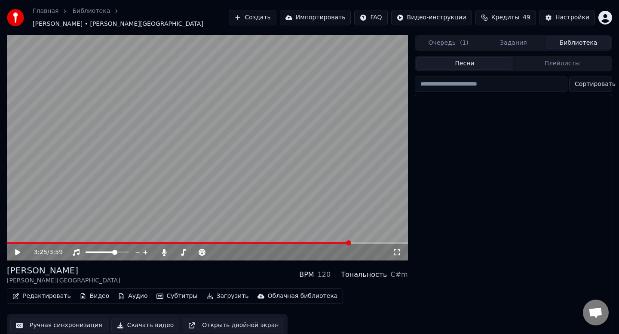
scroll to position [422, 0]
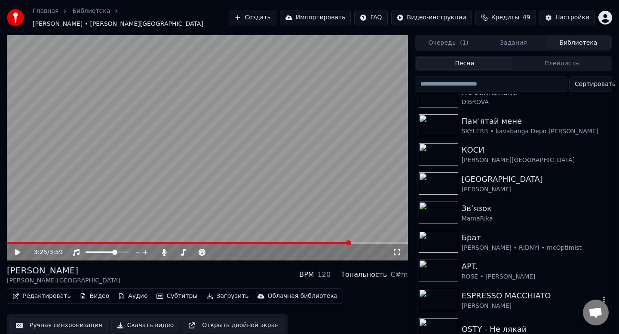
click at [451, 289] on img at bounding box center [439, 300] width 40 height 22
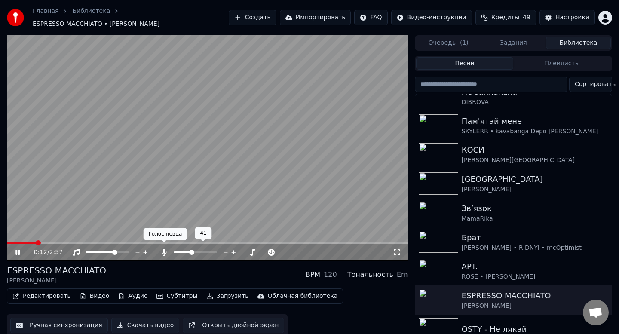
click at [165, 249] on icon at bounding box center [164, 252] width 5 height 7
click at [191, 251] on span at bounding box center [195, 252] width 43 height 2
click at [165, 249] on icon at bounding box center [164, 252] width 5 height 7
click at [191, 251] on span at bounding box center [195, 252] width 43 height 2
click at [163, 249] on icon at bounding box center [164, 252] width 5 height 7
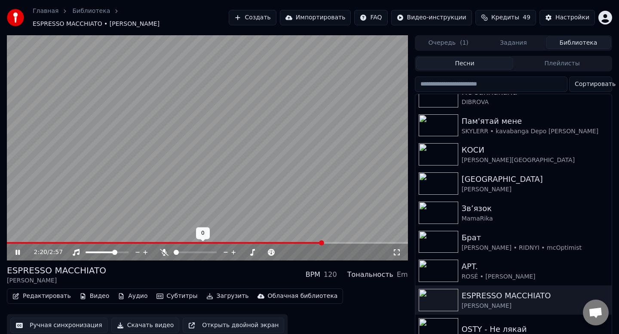
click at [188, 251] on span at bounding box center [195, 252] width 43 height 2
click at [165, 249] on icon at bounding box center [164, 252] width 9 height 7
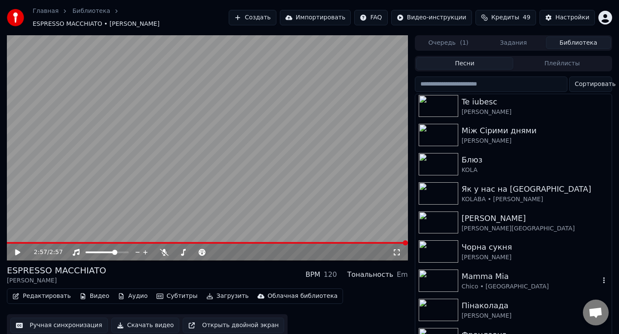
scroll to position [117, 0]
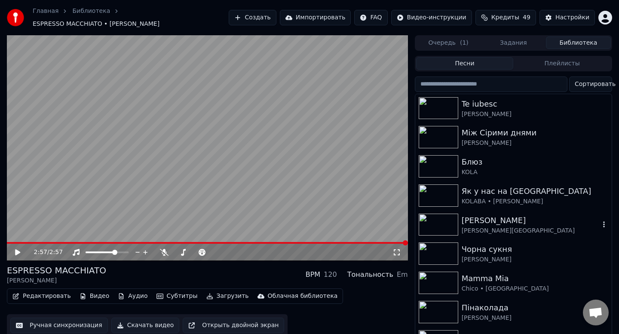
click at [440, 219] on img at bounding box center [439, 225] width 40 height 22
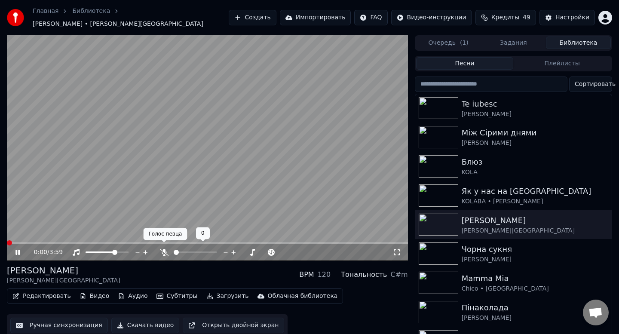
click at [164, 249] on icon at bounding box center [164, 252] width 9 height 7
click at [163, 249] on icon at bounding box center [164, 252] width 5 height 7
click at [189, 251] on span at bounding box center [195, 252] width 43 height 2
click at [161, 249] on icon at bounding box center [164, 252] width 9 height 7
click at [190, 251] on span at bounding box center [195, 252] width 43 height 2
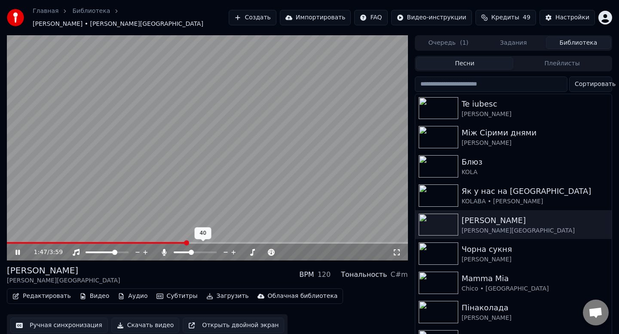
click at [193, 250] on span at bounding box center [191, 252] width 5 height 5
click at [211, 251] on div at bounding box center [202, 252] width 69 height 9
click at [163, 249] on icon at bounding box center [164, 252] width 9 height 7
click at [199, 251] on span at bounding box center [195, 252] width 43 height 2
